Goal: Find contact information: Find contact information

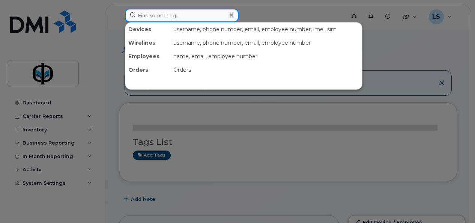
click at [198, 17] on input at bounding box center [182, 16] width 114 height 14
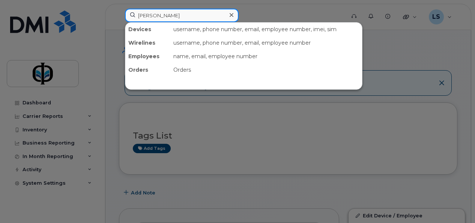
type input "[PERSON_NAME]"
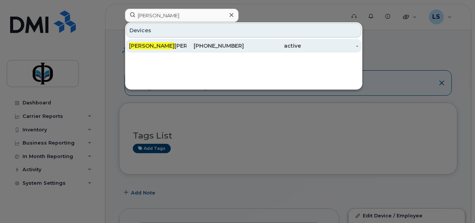
click at [217, 46] on div "780-215-6035" at bounding box center [214, 46] width 57 height 8
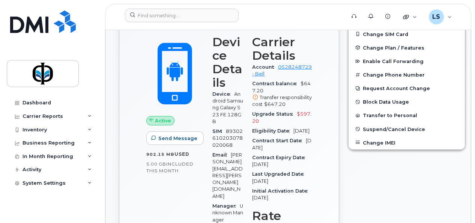
scroll to position [204, 0]
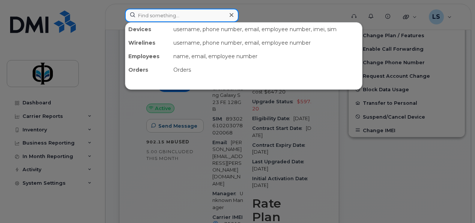
click at [166, 16] on input at bounding box center [182, 16] width 114 height 14
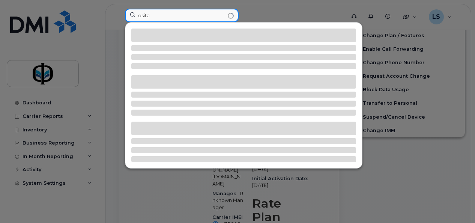
type input "osita"
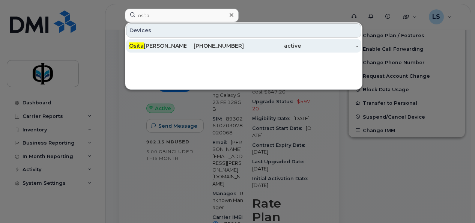
click at [218, 44] on div "780-381-6790" at bounding box center [214, 46] width 57 height 8
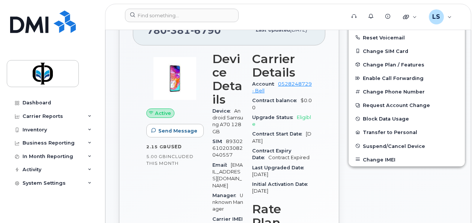
scroll to position [154, 0]
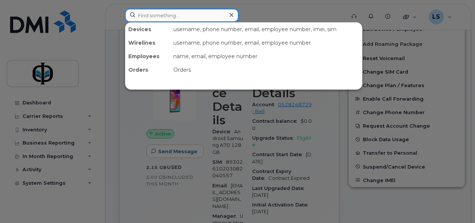
click at [188, 15] on input at bounding box center [182, 16] width 114 height 14
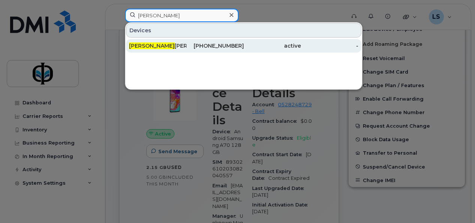
type input "christina"
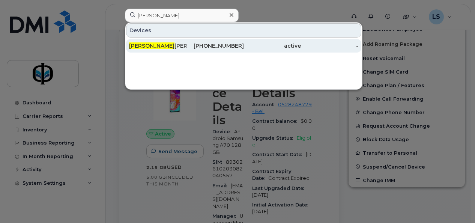
click at [197, 48] on div "[PHONE_NUMBER]" at bounding box center [214, 46] width 57 height 8
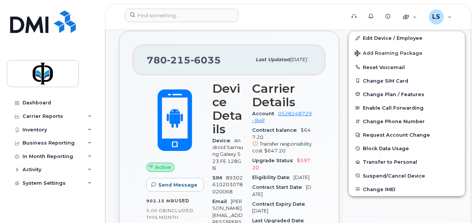
scroll to position [139, 0]
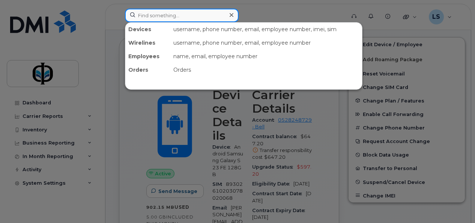
click at [159, 16] on input at bounding box center [182, 16] width 114 height 14
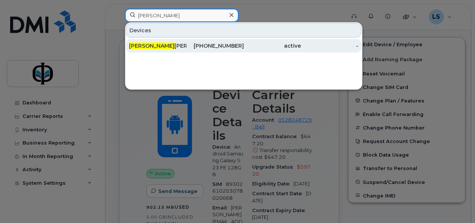
type input "noel"
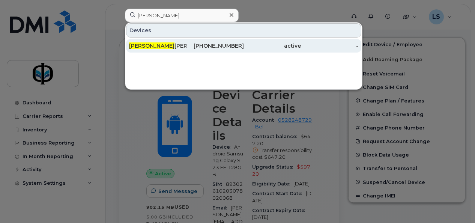
click at [154, 47] on div "Noel Geene" at bounding box center [157, 46] width 57 height 8
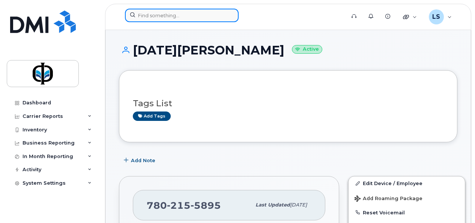
click at [182, 12] on input at bounding box center [182, 16] width 114 height 14
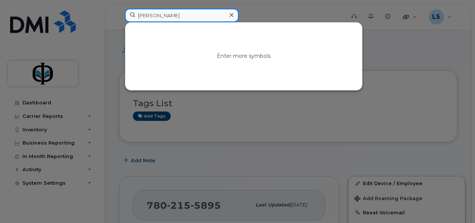
type input "roger"
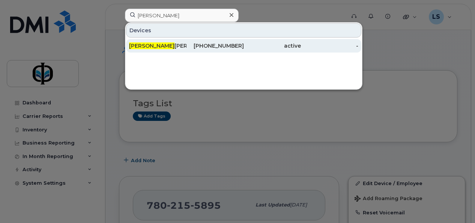
click at [206, 44] on div "780-598-2542" at bounding box center [214, 46] width 57 height 8
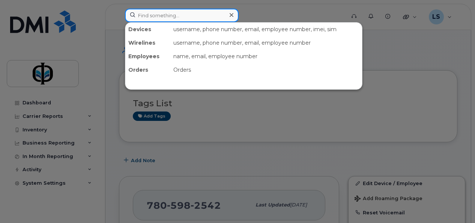
click at [175, 14] on input at bounding box center [182, 16] width 114 height 14
type input "glen"
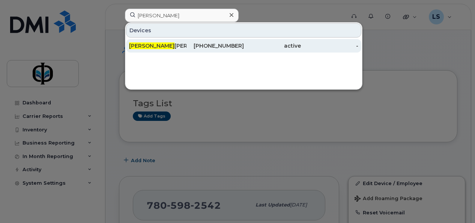
click at [167, 42] on div "Glen Flach" at bounding box center [157, 46] width 57 height 8
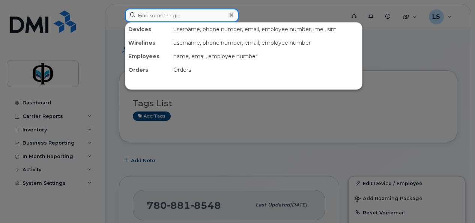
click at [184, 14] on input at bounding box center [182, 16] width 114 height 14
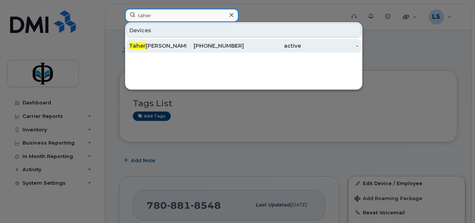
type input "taher"
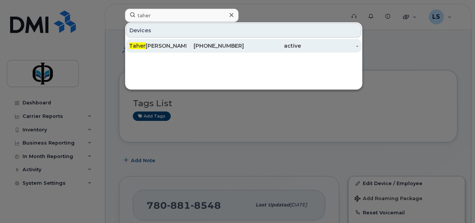
click at [174, 39] on link "Taher Syed 587-646-4198 active -" at bounding box center [243, 46] width 235 height 14
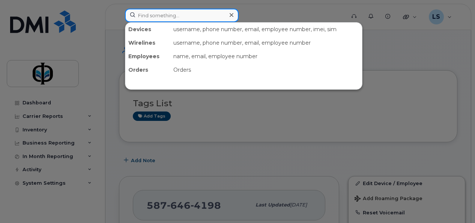
click at [202, 15] on input at bounding box center [182, 16] width 114 height 14
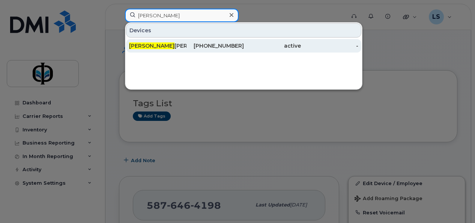
type input "[PERSON_NAME]"
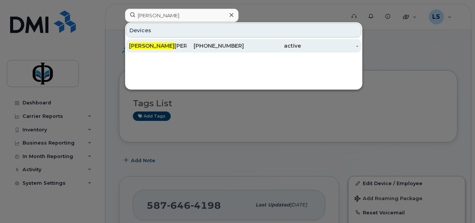
click at [157, 43] on div "Christina Sibley" at bounding box center [157, 46] width 57 height 8
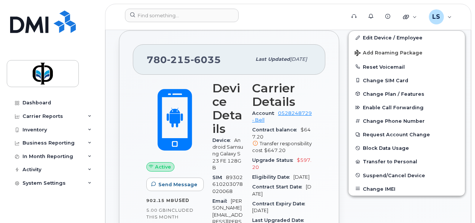
scroll to position [152, 0]
